Goal: Navigation & Orientation: Understand site structure

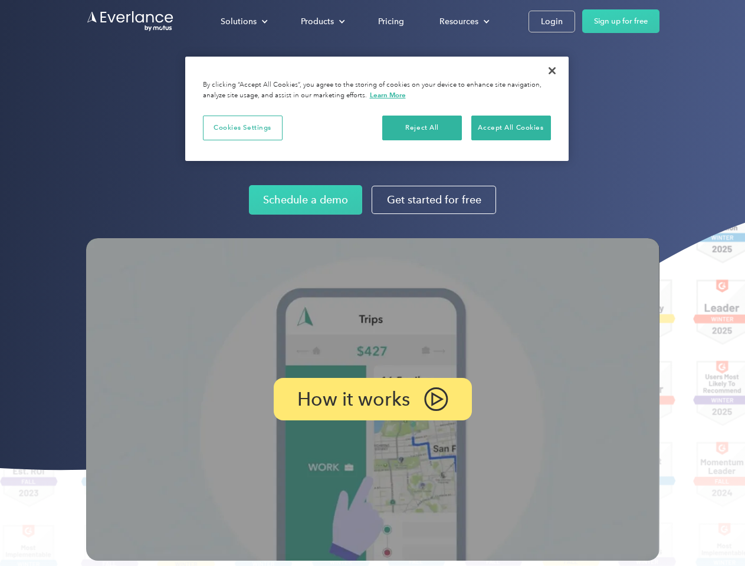
click at [372, 283] on img at bounding box center [372, 399] width 573 height 322
click at [243, 21] on div "Solutions" at bounding box center [238, 21] width 36 height 15
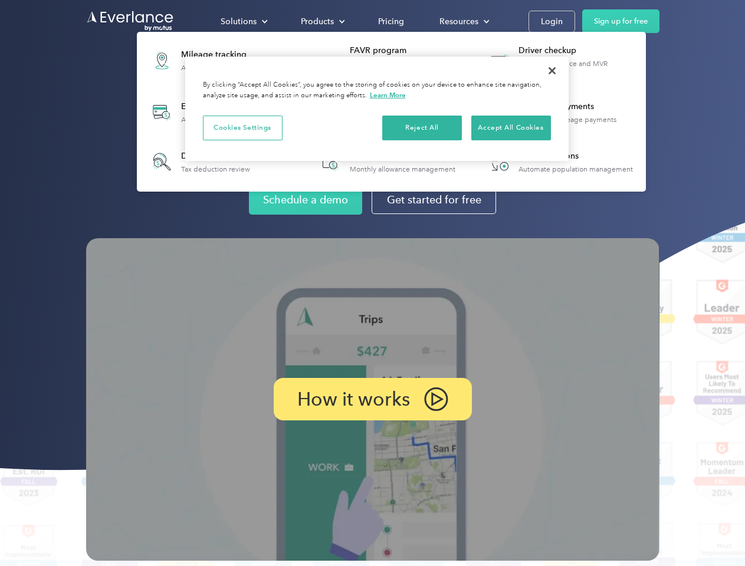
click at [321, 21] on div "Products" at bounding box center [317, 21] width 33 height 15
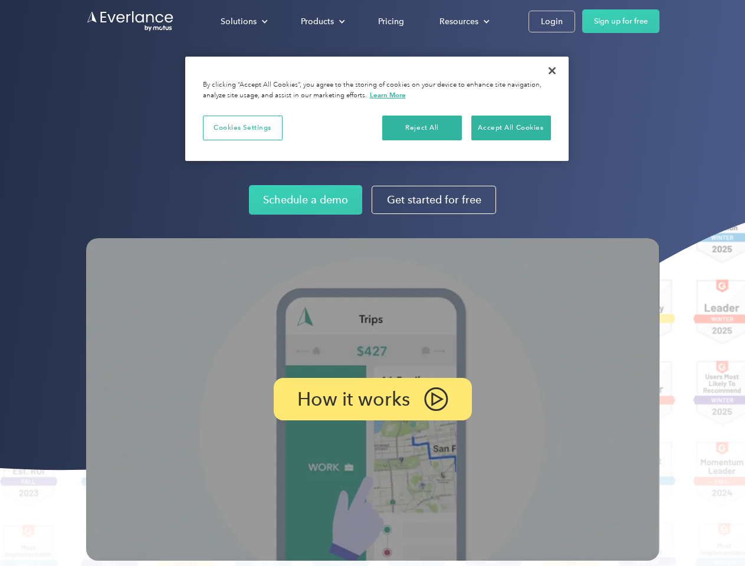
click at [463, 21] on div "Resources" at bounding box center [458, 21] width 39 height 15
click at [372, 399] on p "How it works" at bounding box center [353, 399] width 113 height 14
click at [242, 127] on button "Cookies Settings" at bounding box center [243, 128] width 80 height 25
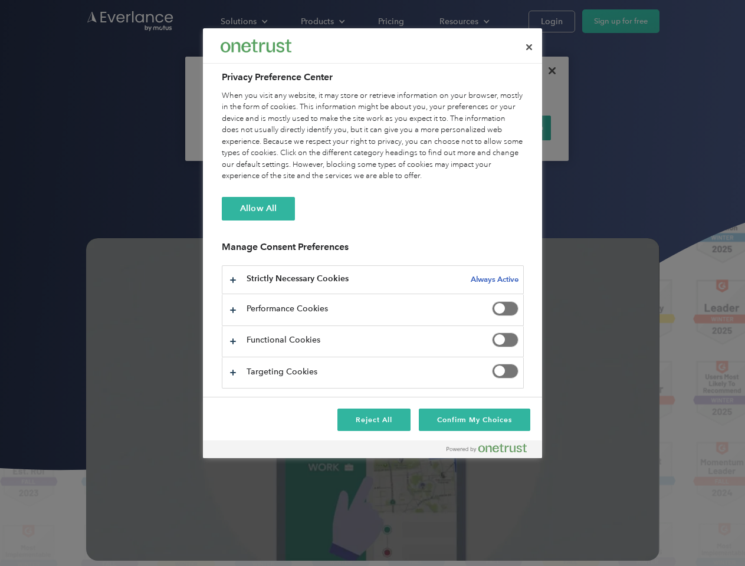
click at [422, 127] on div "When you visit any website, it may store or retrieve information on your browse…" at bounding box center [373, 136] width 302 height 92
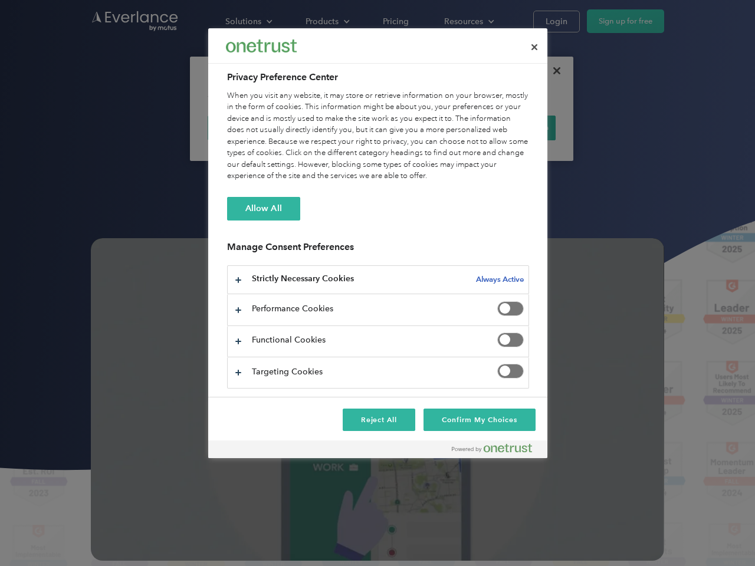
click at [511, 127] on div "When you visit any website, it may store or retrieve information on your browse…" at bounding box center [378, 136] width 302 height 92
click at [552, 71] on div at bounding box center [377, 283] width 755 height 566
